Goal: Task Accomplishment & Management: Manage account settings

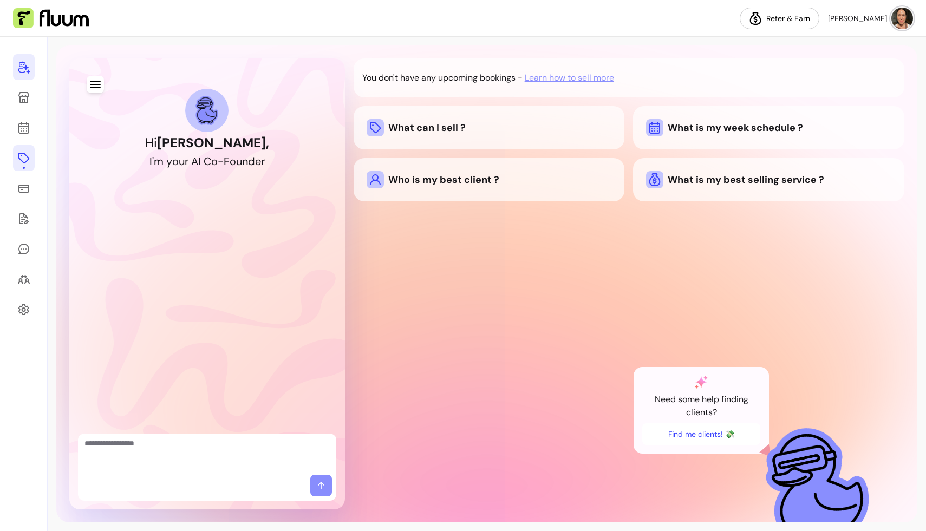
click at [20, 154] on icon at bounding box center [23, 158] width 13 height 13
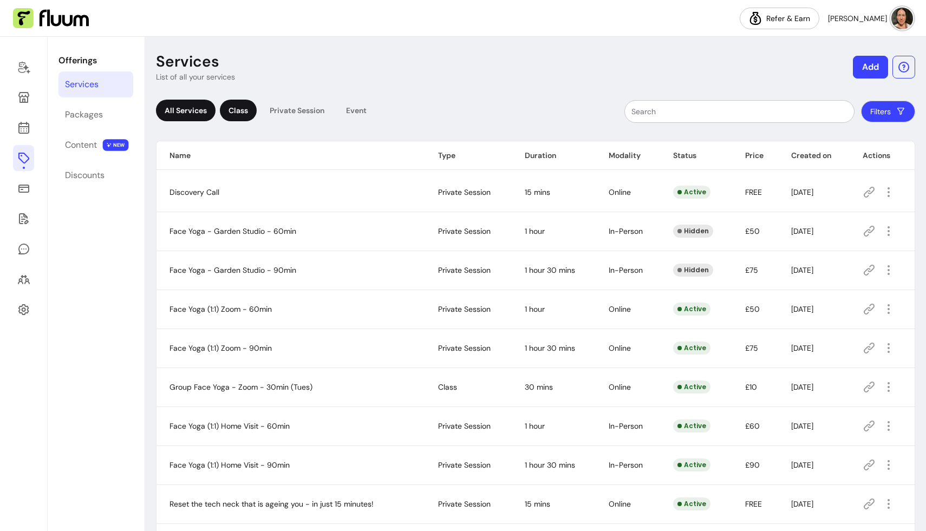
click at [234, 110] on div "Class" at bounding box center [238, 111] width 37 height 22
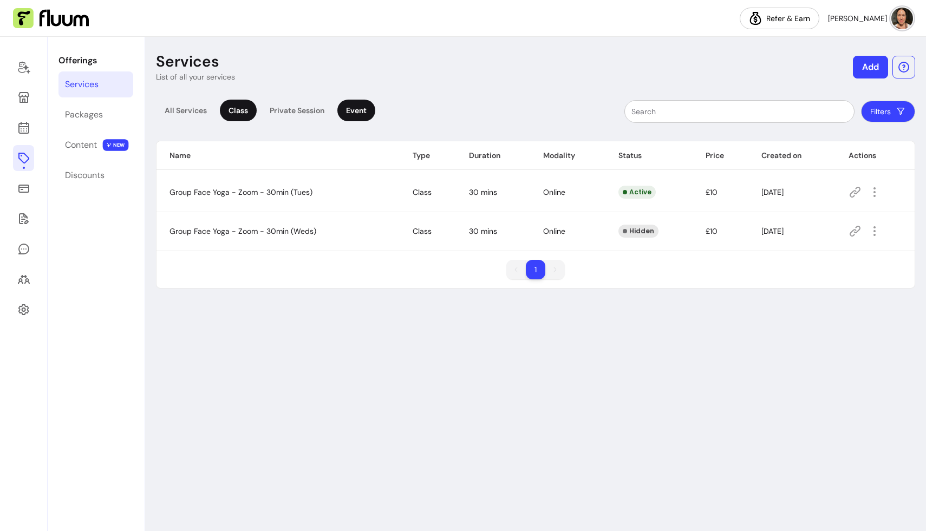
click at [349, 109] on div "Event" at bounding box center [356, 111] width 38 height 22
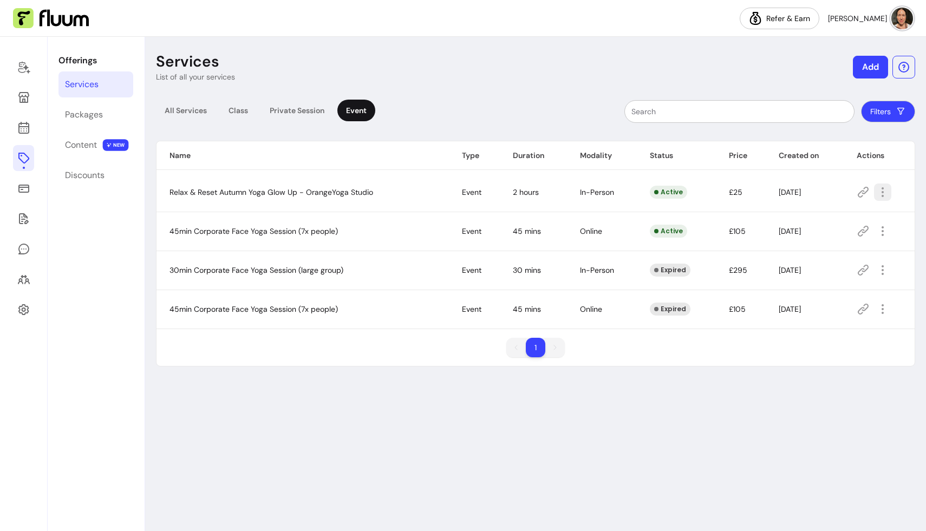
click at [420, 189] on icon "button" at bounding box center [940, 206] width 184 height 154
click at [420, 228] on span "Amend" at bounding box center [843, 230] width 79 height 11
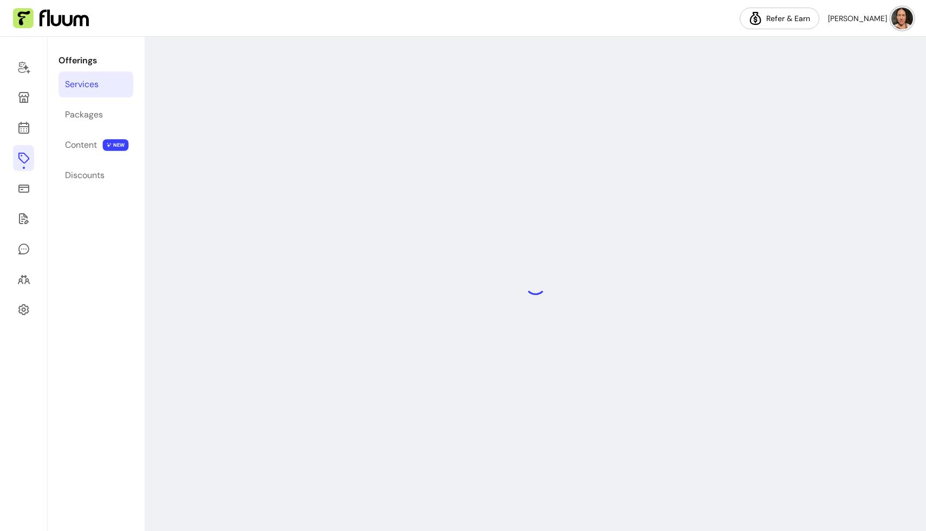
select select "***"
select select "**********"
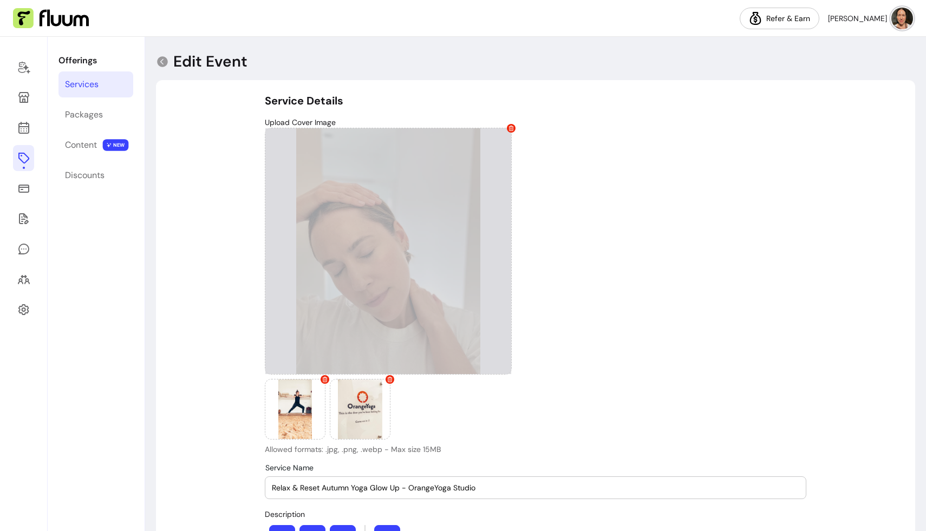
type input "**********"
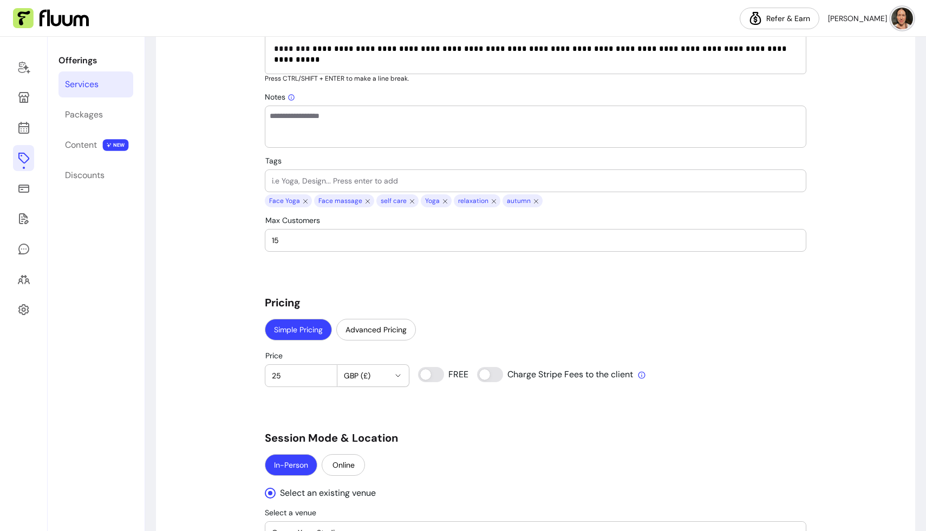
scroll to position [641, 0]
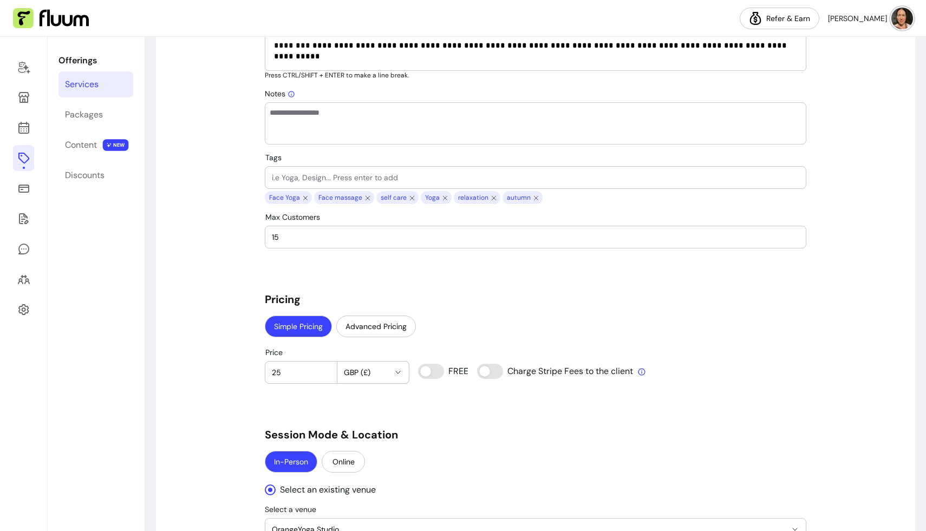
click at [297, 367] on input "25" at bounding box center [301, 372] width 58 height 11
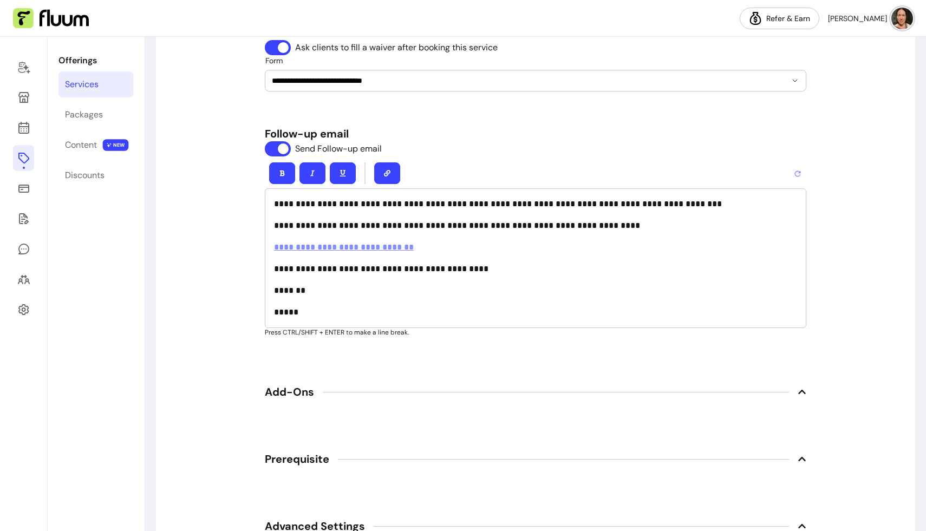
scroll to position [1654, 0]
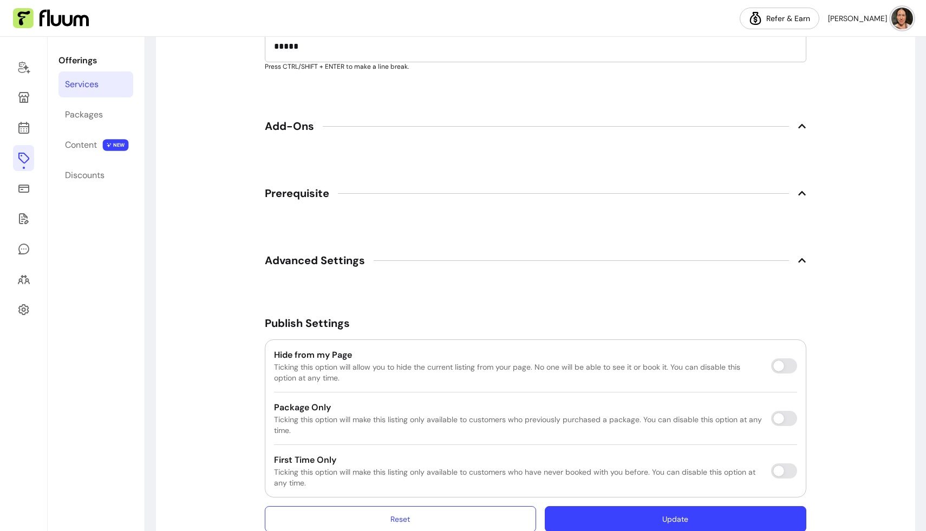
type input "28"
click at [420, 486] on button "Update" at bounding box center [675, 519] width 261 height 26
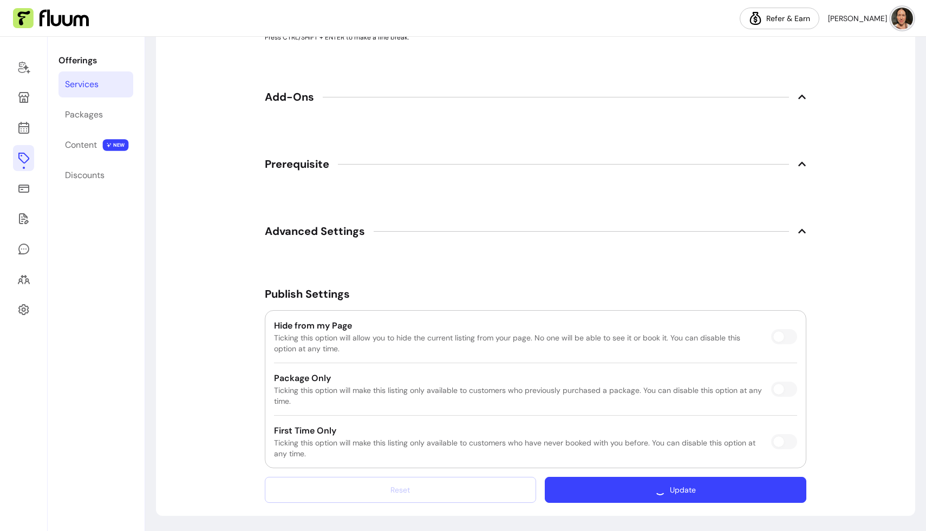
scroll to position [1635, 0]
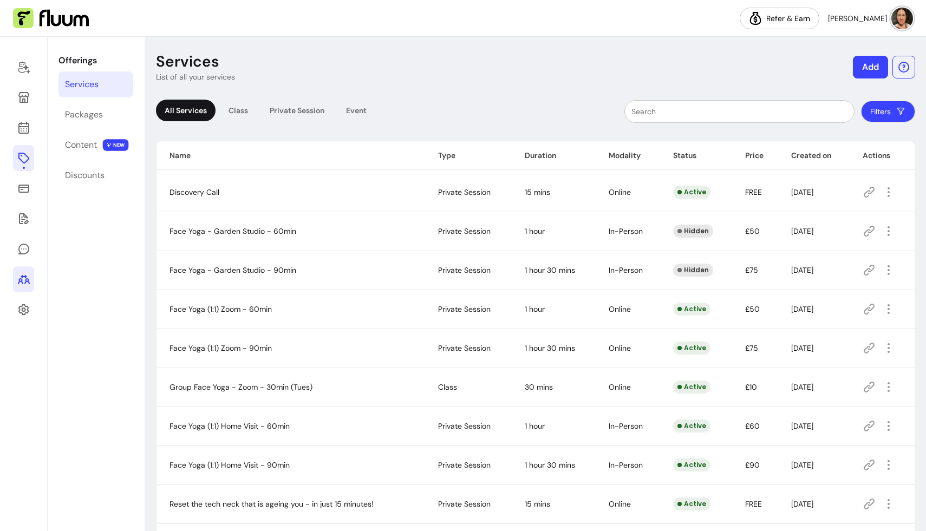
click at [23, 278] on icon at bounding box center [23, 279] width 13 height 13
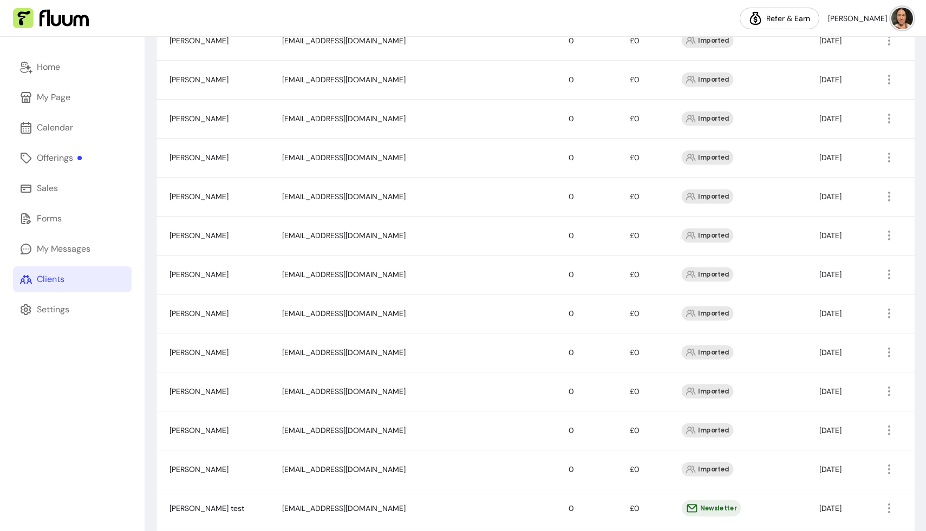
scroll to position [611, 0]
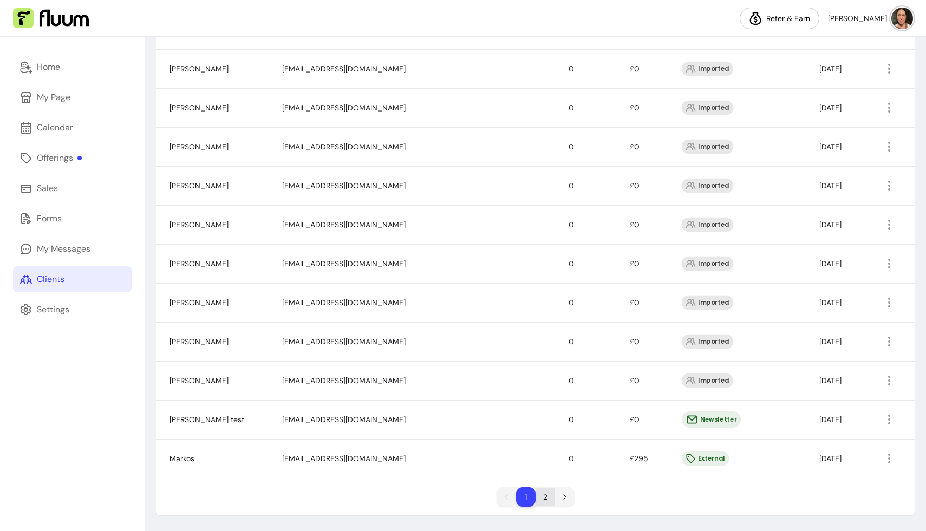
click at [420, 486] on li "2" at bounding box center [545, 497] width 19 height 19
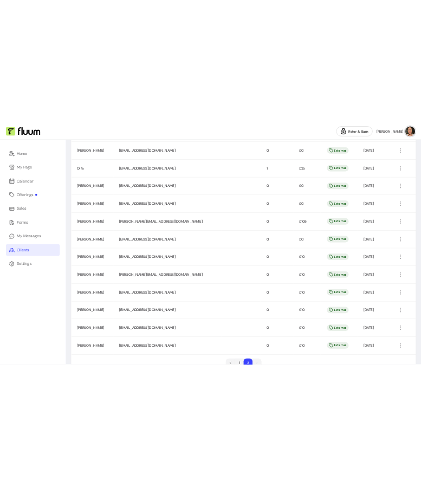
scroll to position [0, 0]
